Goal: Information Seeking & Learning: Learn about a topic

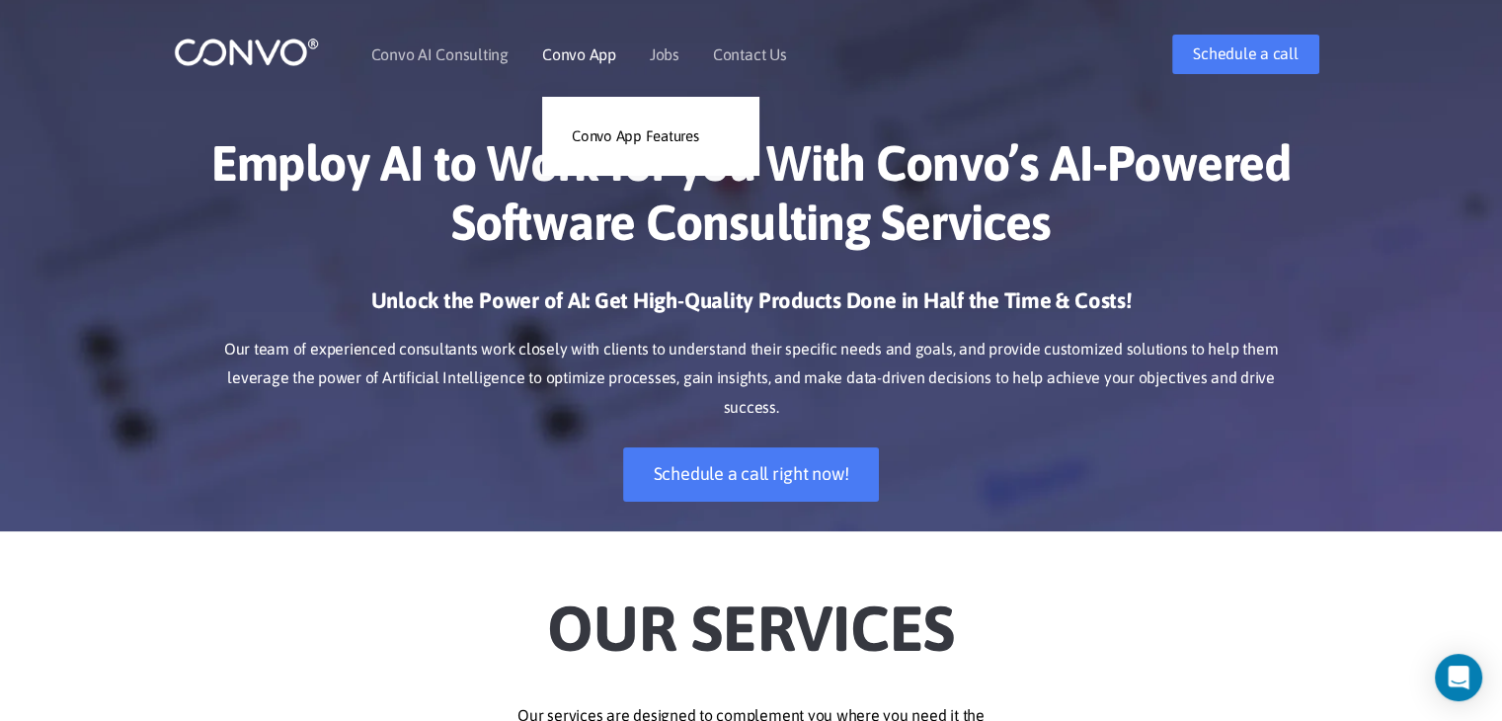
click at [594, 52] on link "Convo App" at bounding box center [579, 54] width 74 height 16
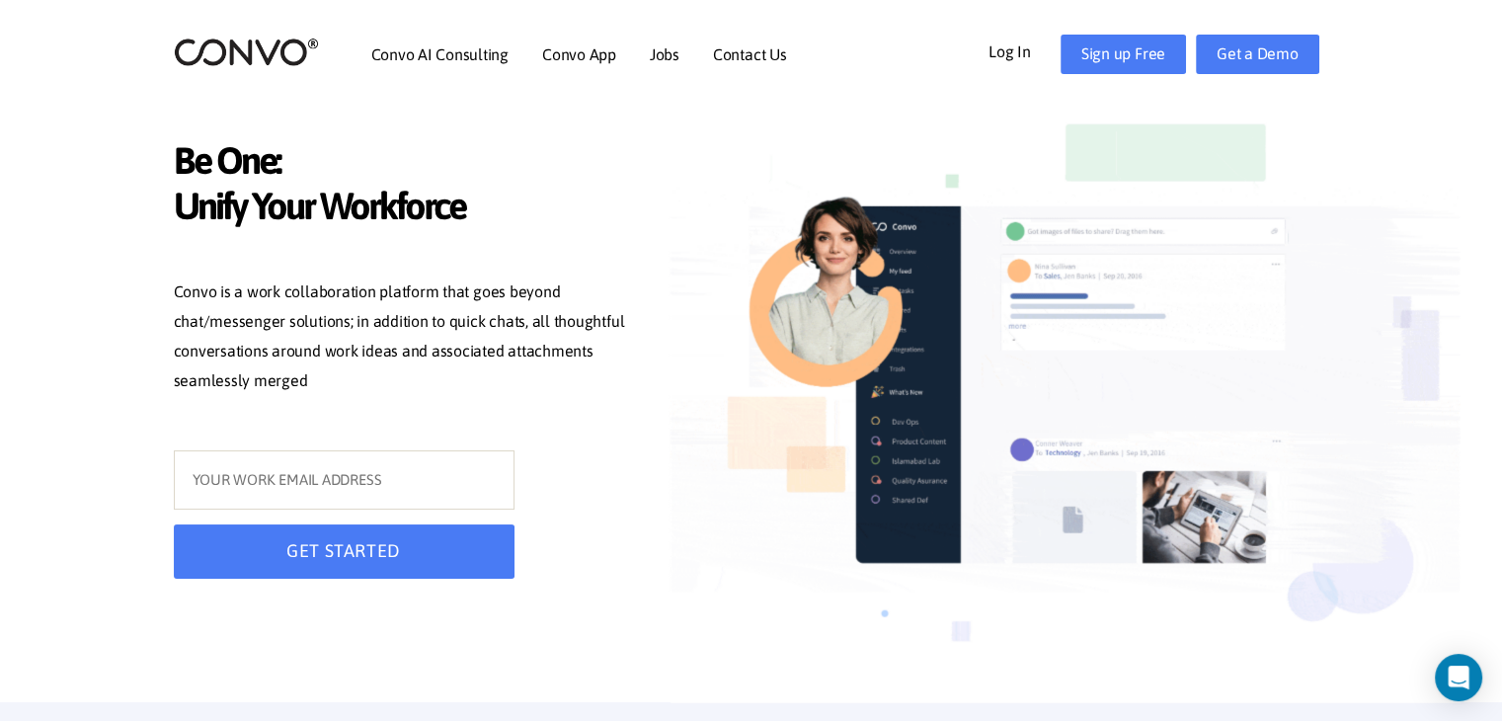
click at [494, 320] on p "Convo is a work collaboration platform that goes beyond chat/messenger solution…" at bounding box center [406, 339] width 464 height 122
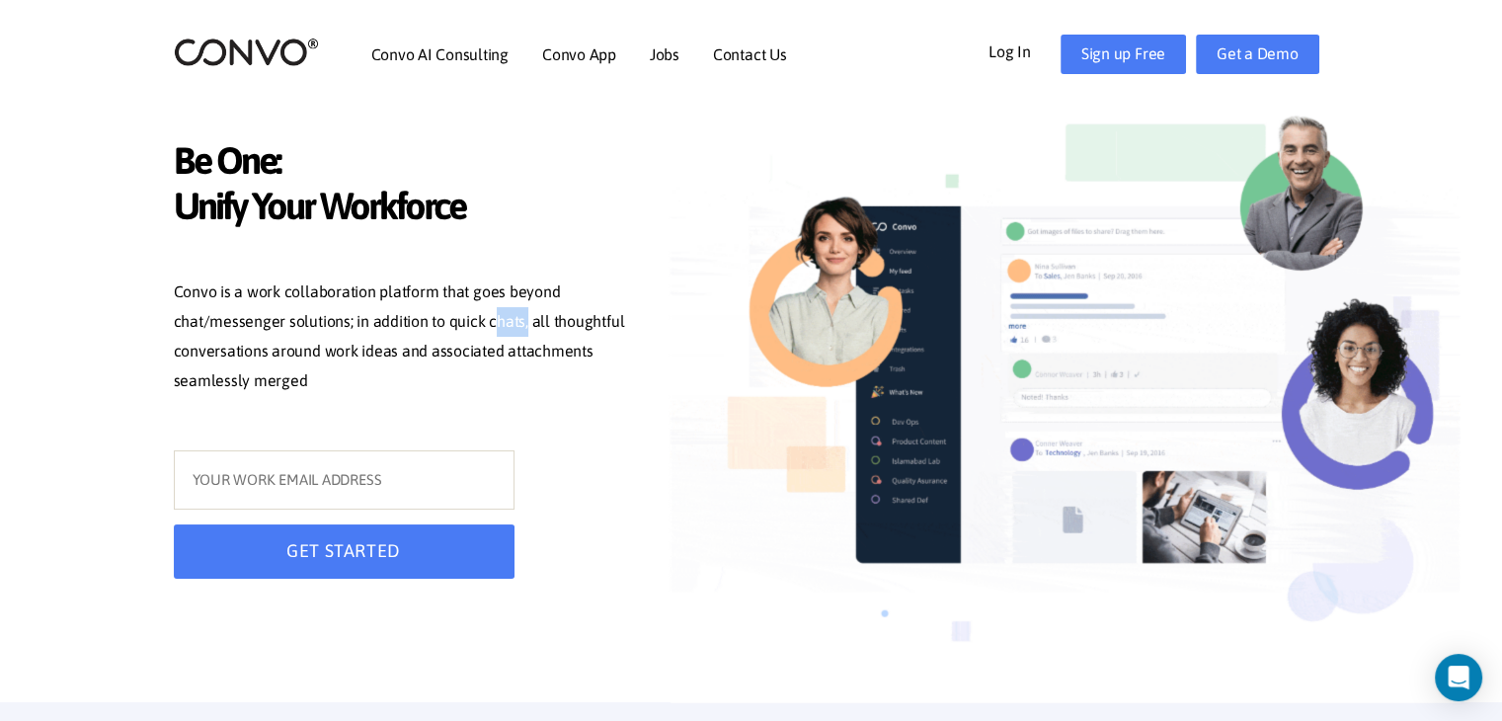
click at [494, 320] on p "Convo is a work collaboration platform that goes beyond chat/messenger solution…" at bounding box center [406, 339] width 464 height 122
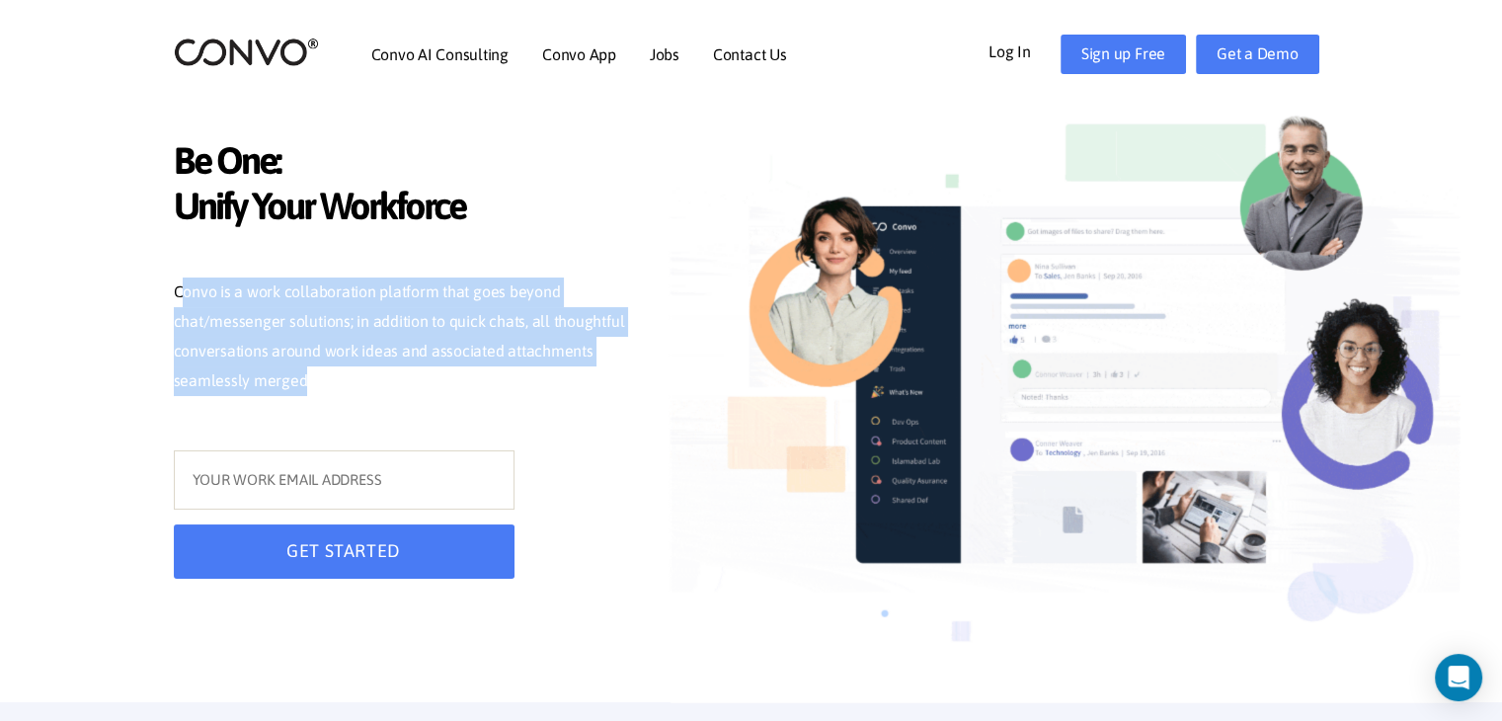
click at [494, 320] on p "Convo is a work collaboration platform that goes beyond chat/messenger solution…" at bounding box center [406, 339] width 464 height 122
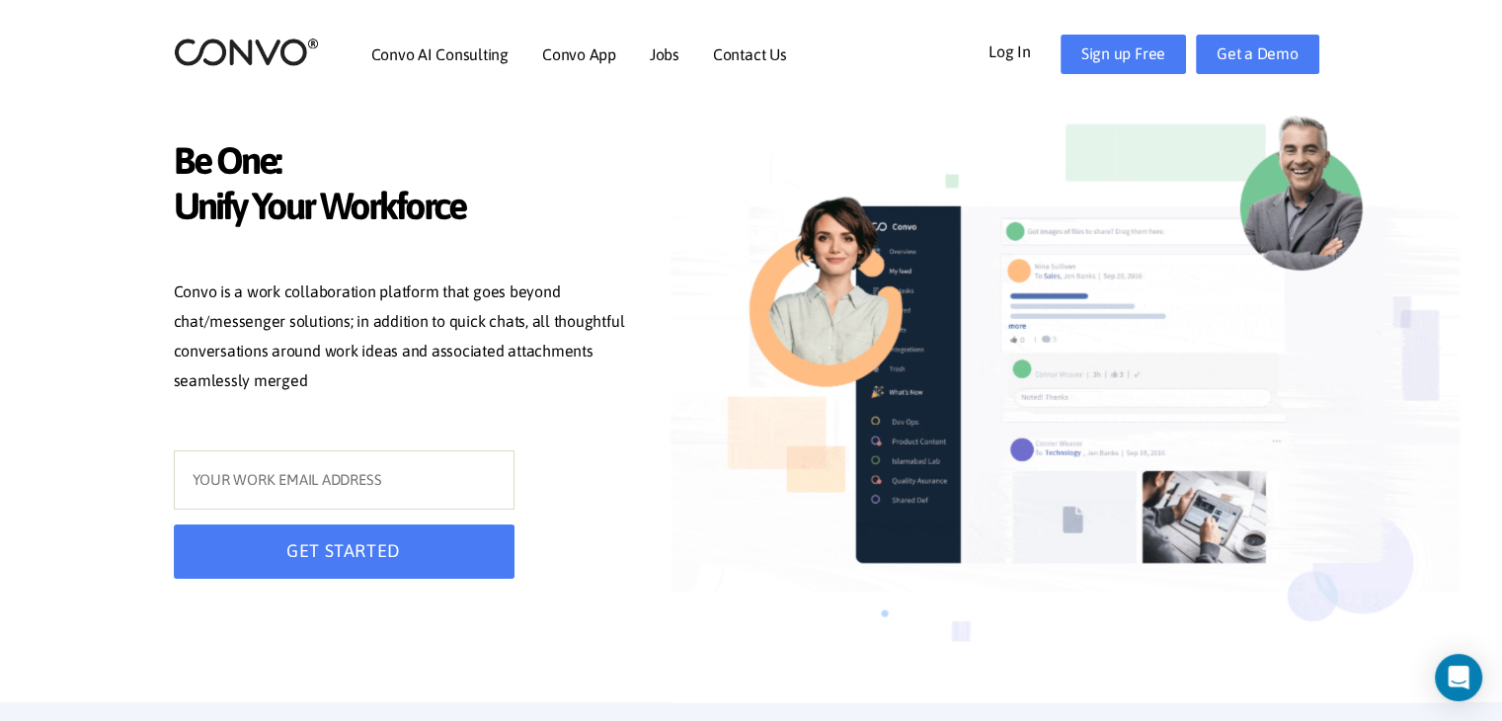
click at [494, 320] on p "Convo is a work collaboration platform that goes beyond chat/messenger solution…" at bounding box center [406, 339] width 464 height 122
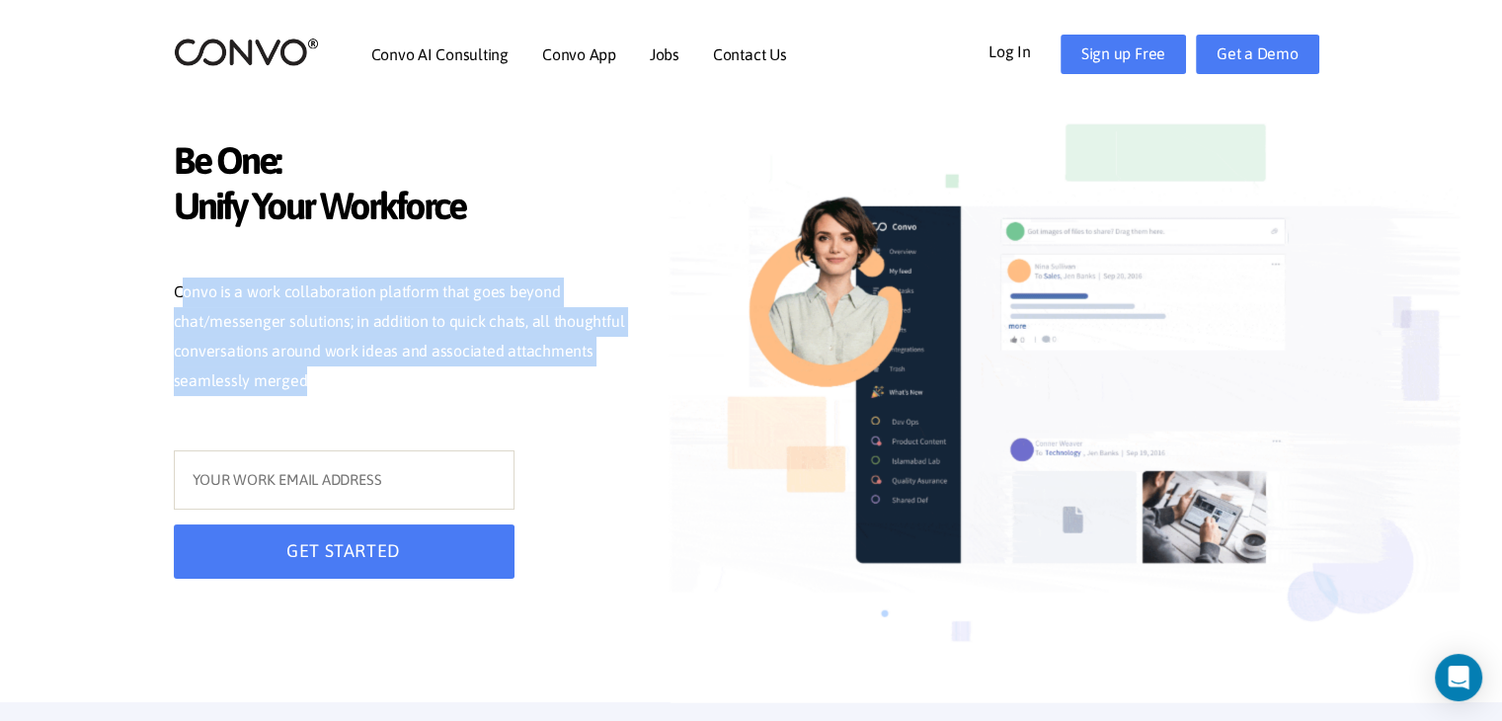
click at [494, 320] on p "Convo is a work collaboration platform that goes beyond chat/messenger solution…" at bounding box center [406, 339] width 464 height 122
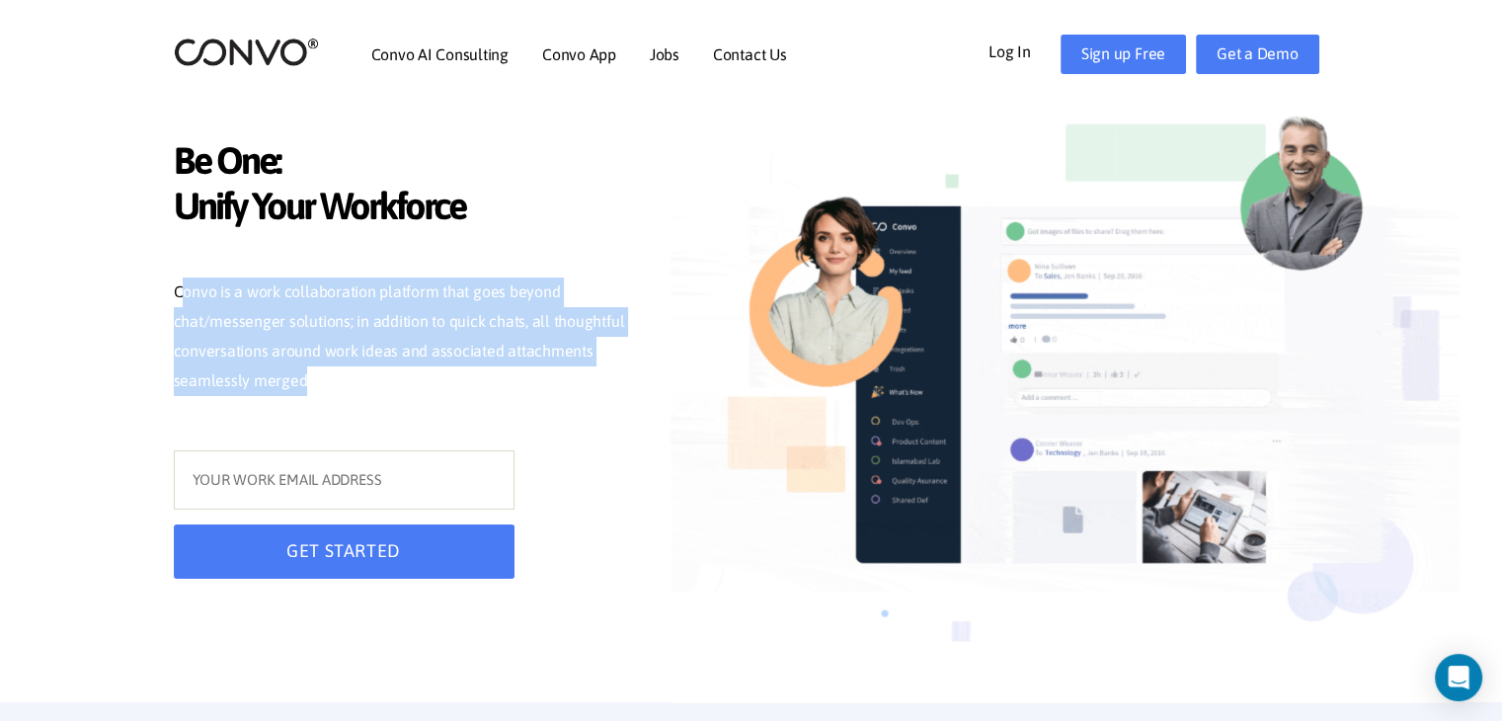
click at [494, 320] on p "Convo is a work collaboration platform that goes beyond chat/messenger solution…" at bounding box center [406, 339] width 464 height 122
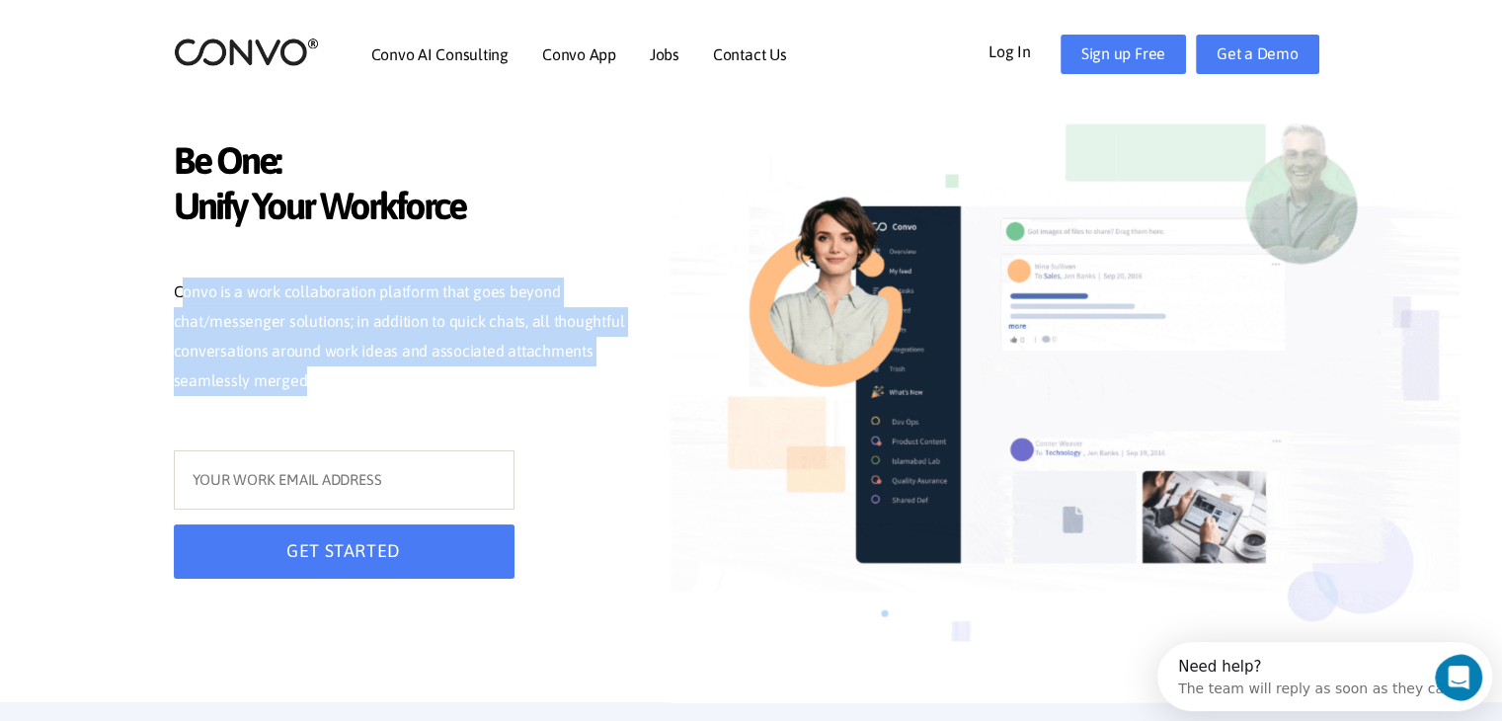
click at [494, 320] on p "Convo is a work collaboration platform that goes beyond chat/messenger solution…" at bounding box center [406, 339] width 464 height 122
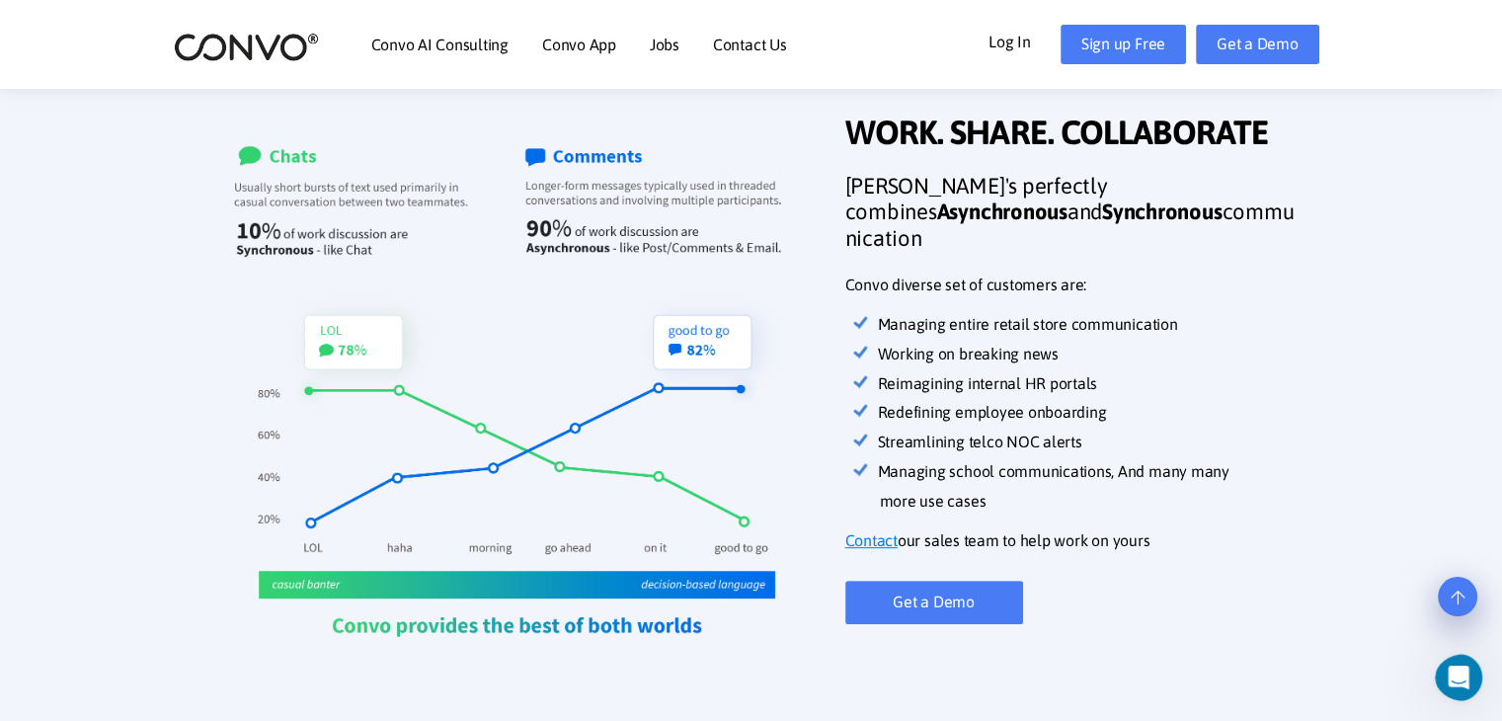
scroll to position [660, 0]
click at [1102, 217] on strong "Synchronous" at bounding box center [1162, 212] width 120 height 26
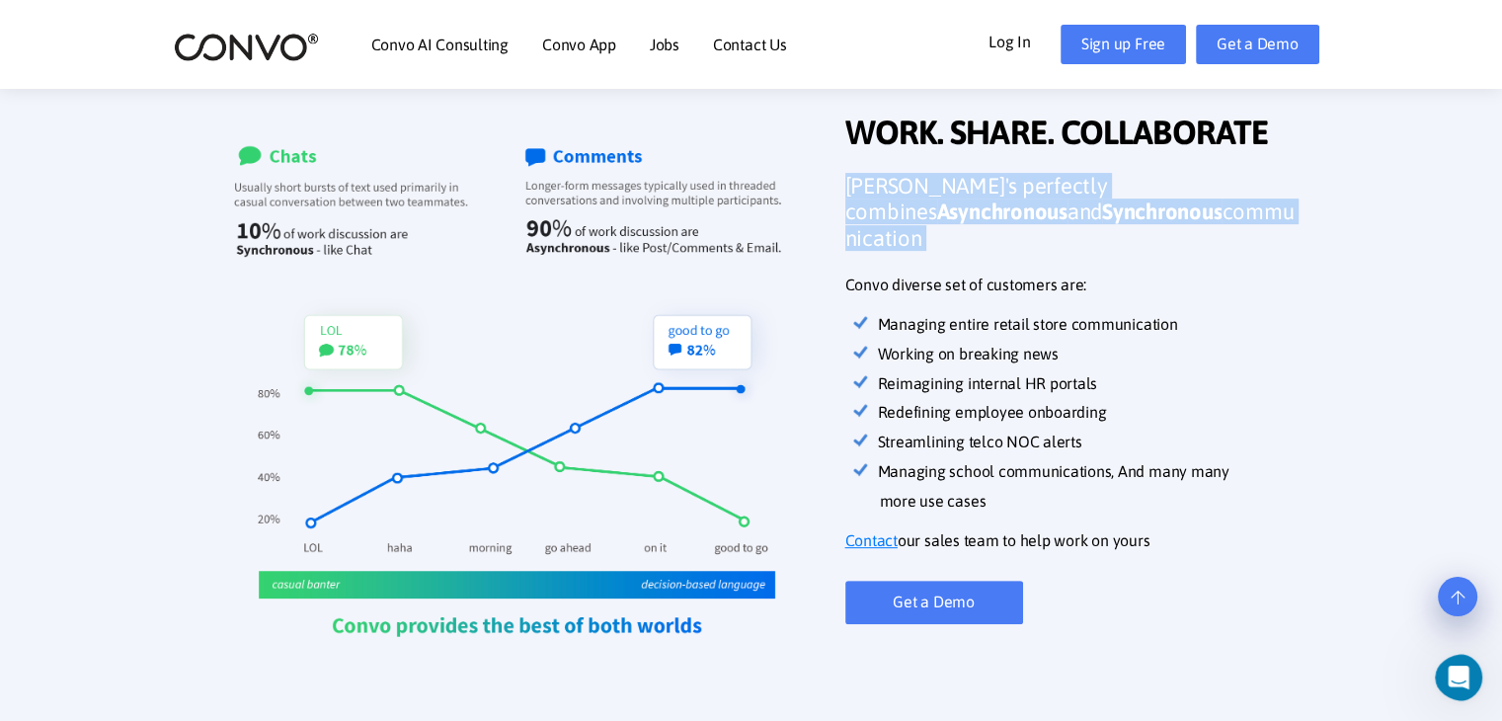
click at [1102, 217] on strong "Synchronous" at bounding box center [1162, 212] width 120 height 26
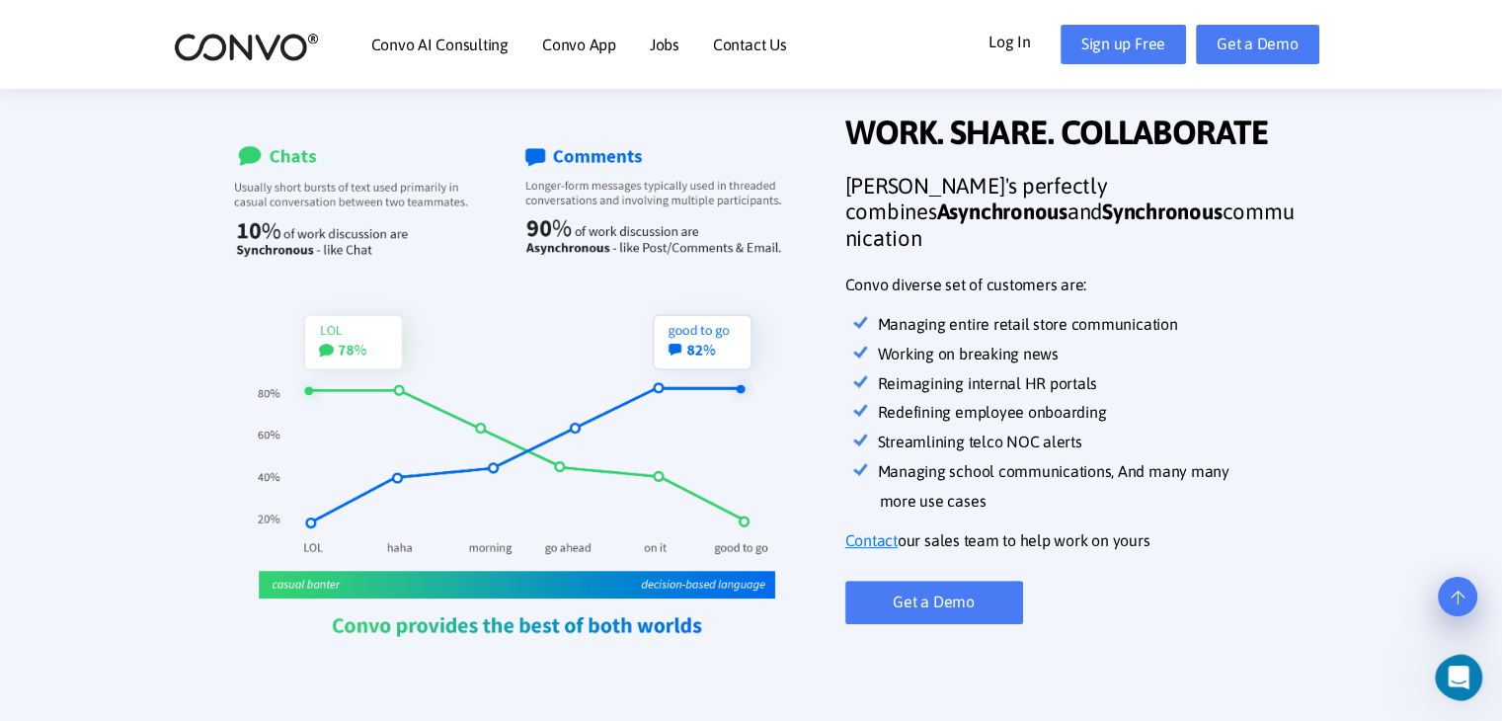
click at [854, 210] on h3 "[PERSON_NAME]'s perfectly combines Asynchronous and Synchronous communication" at bounding box center [1073, 219] width 454 height 93
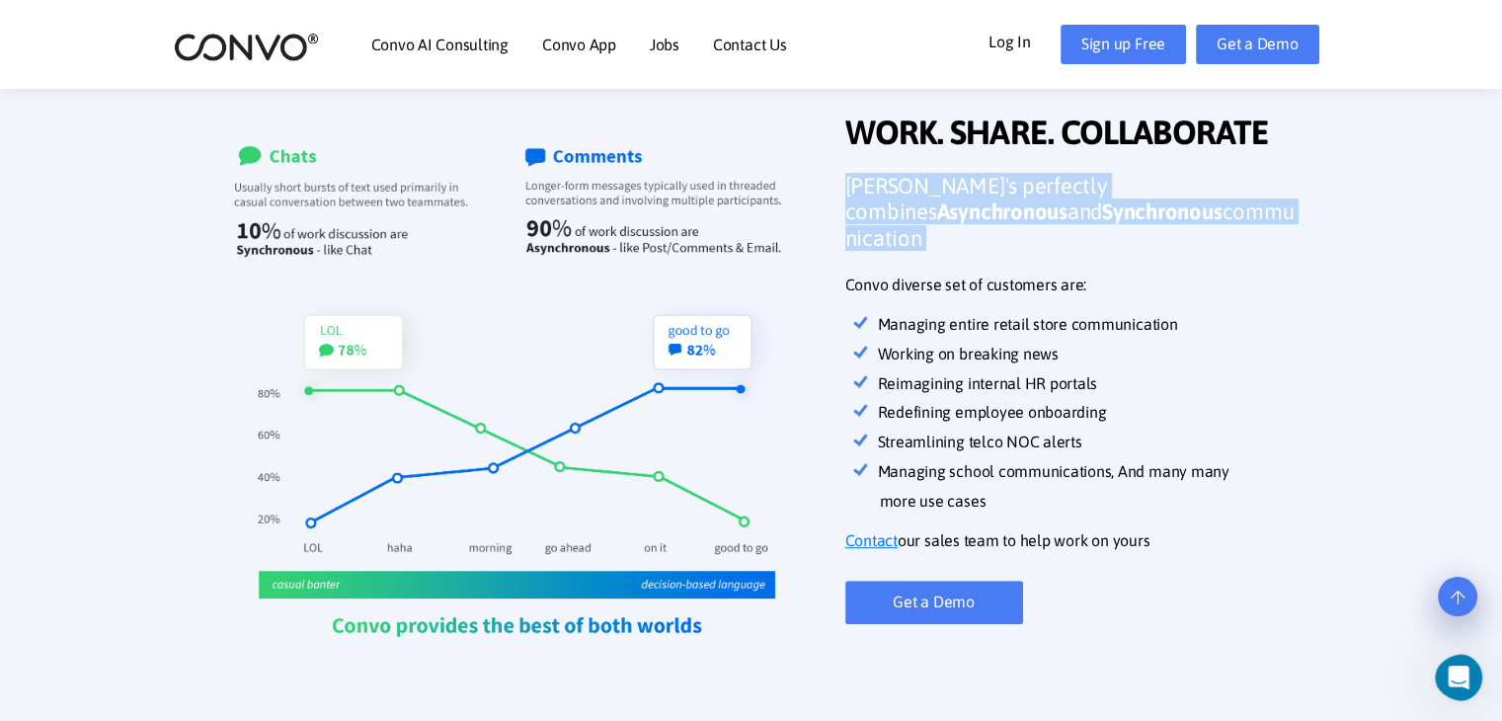
click at [854, 210] on h3 "[PERSON_NAME]'s perfectly combines Asynchronous and Synchronous communication" at bounding box center [1073, 219] width 454 height 93
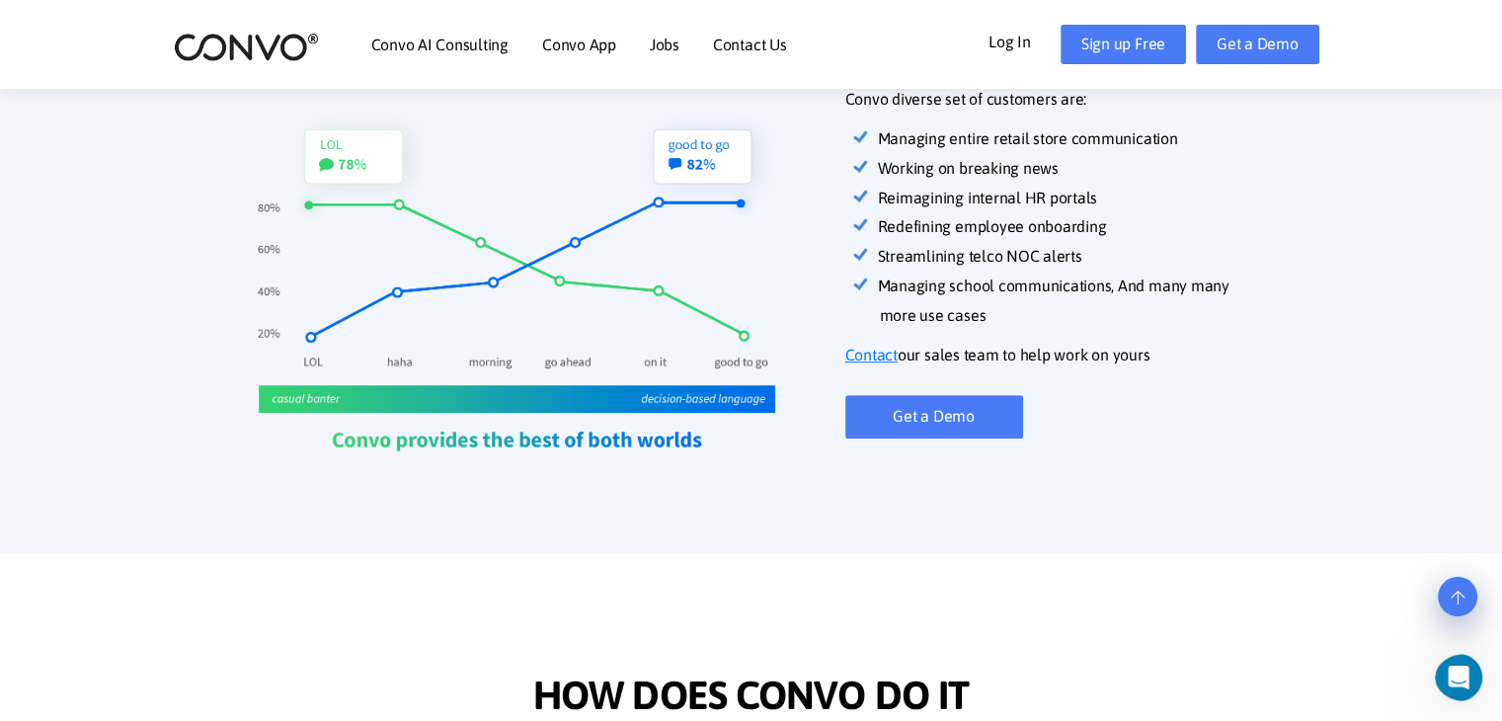
scroll to position [0, 0]
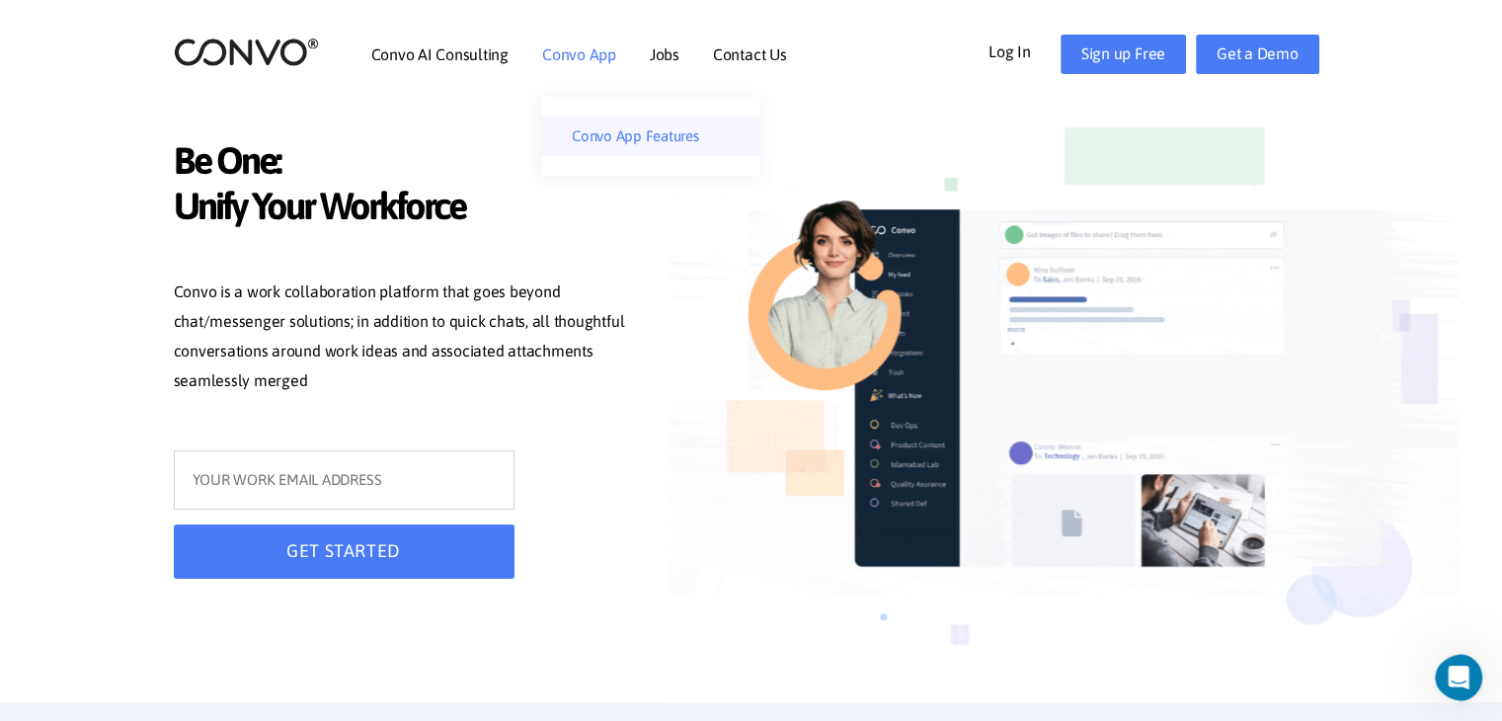
click at [603, 125] on link "Convo App Features" at bounding box center [650, 137] width 217 height 40
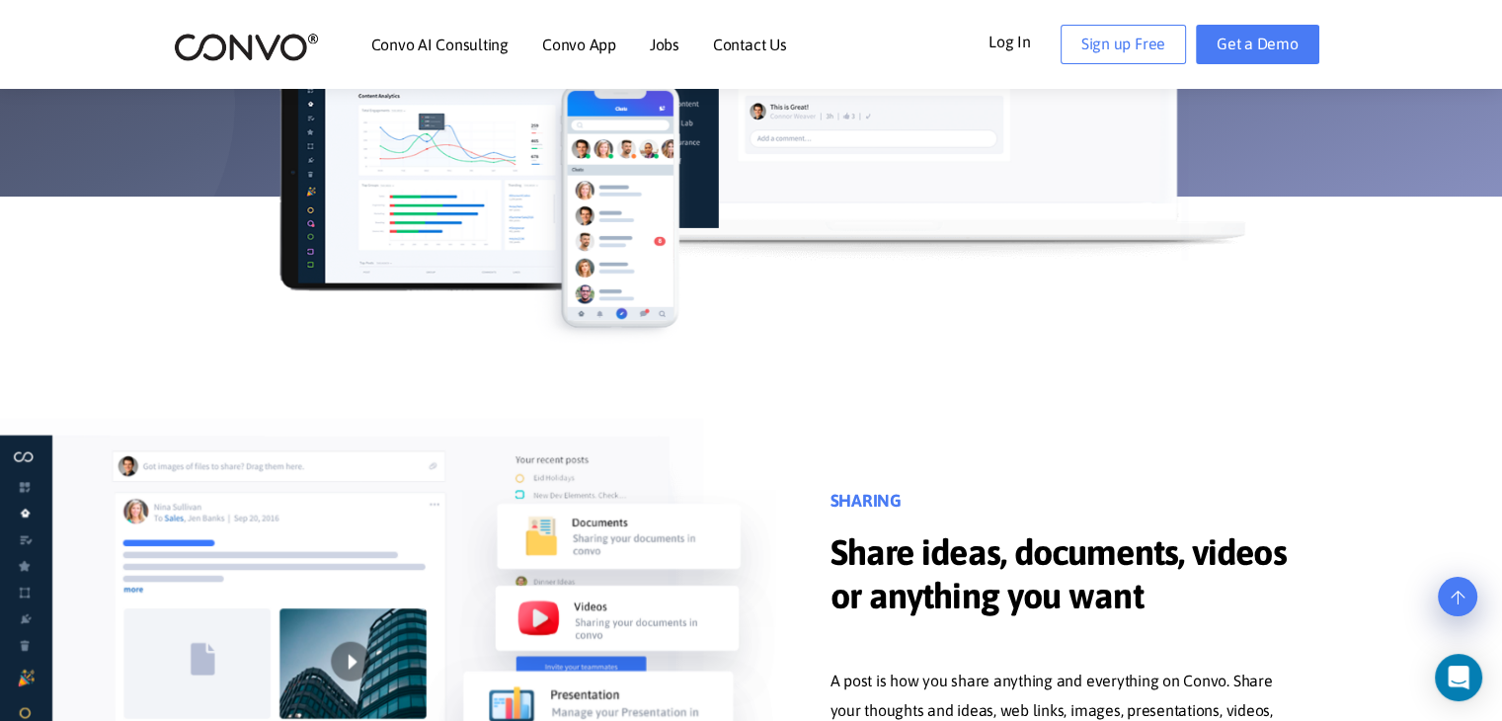
scroll to position [745, 0]
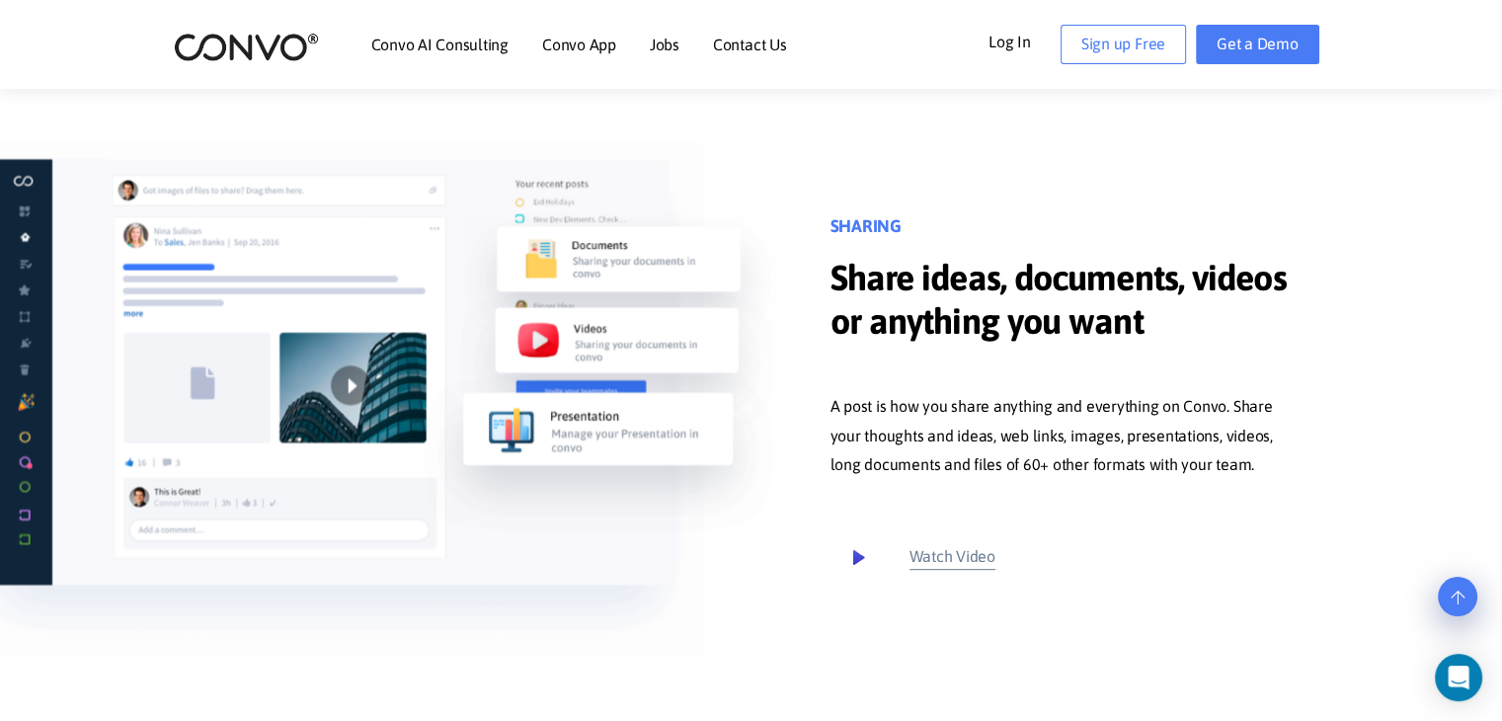
click at [924, 412] on p "A post is how you share anything and everything on Convo. Share your thoughts a…" at bounding box center [1065, 436] width 469 height 89
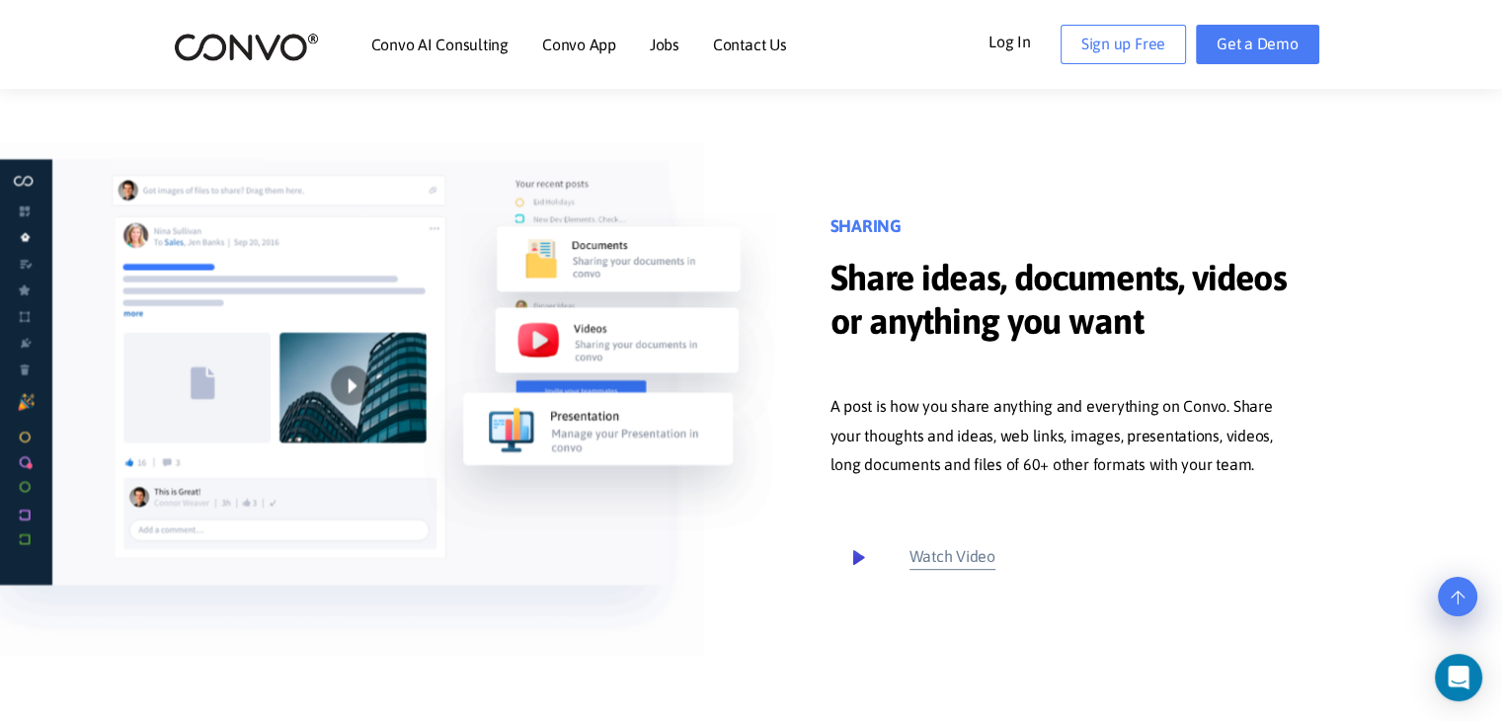
click at [924, 412] on p "A post is how you share anything and everything on Convo. Share your thoughts a…" at bounding box center [1065, 436] width 469 height 89
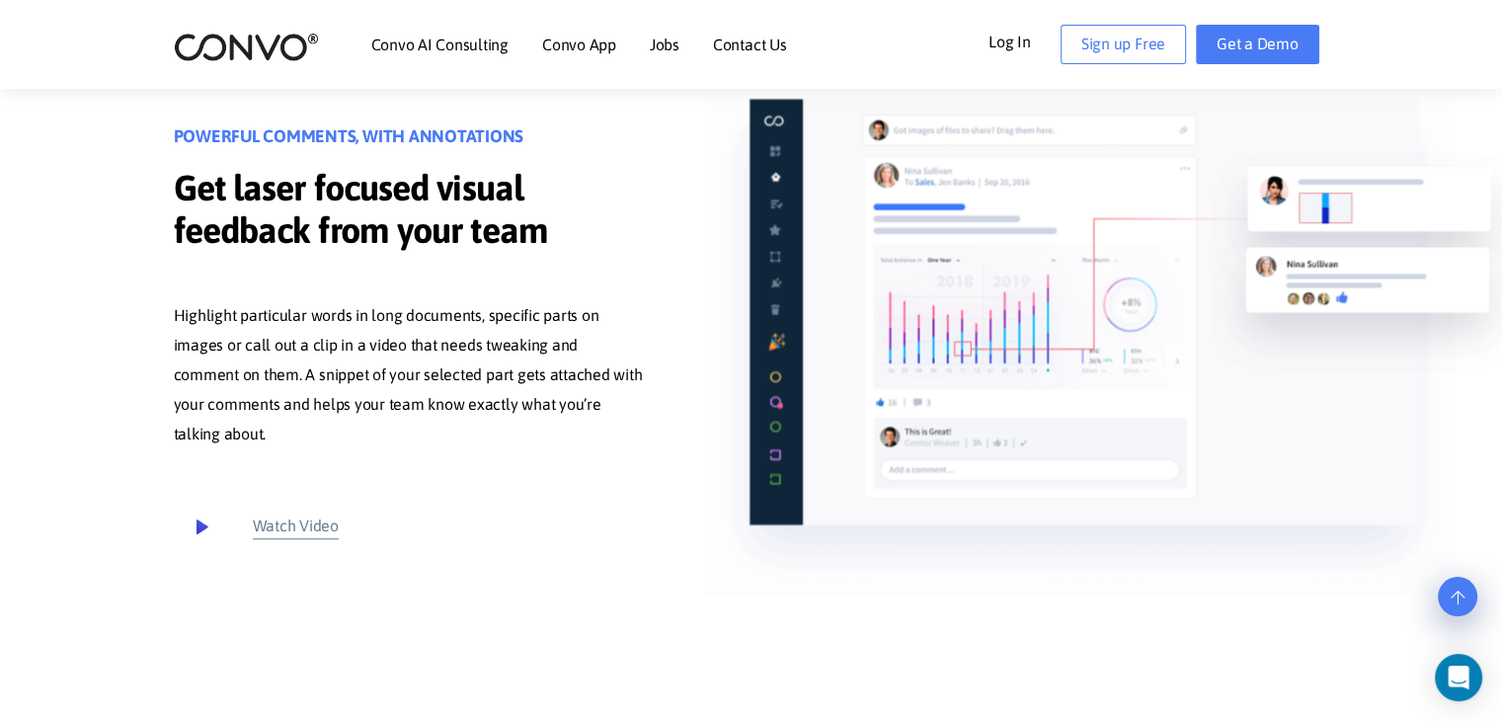
scroll to position [1469, 0]
